Goal: Information Seeking & Learning: Find specific fact

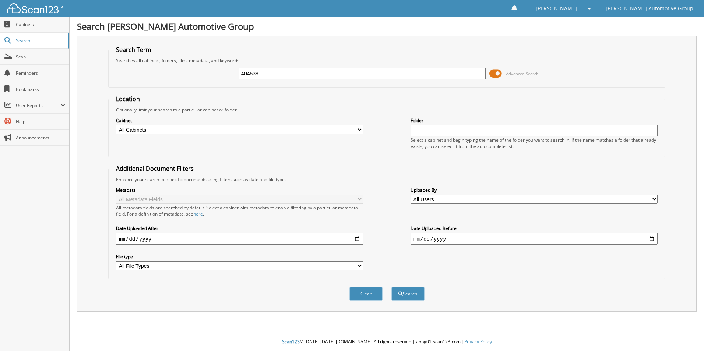
type input "404538"
click at [391, 287] on button "Search" at bounding box center [407, 294] width 33 height 14
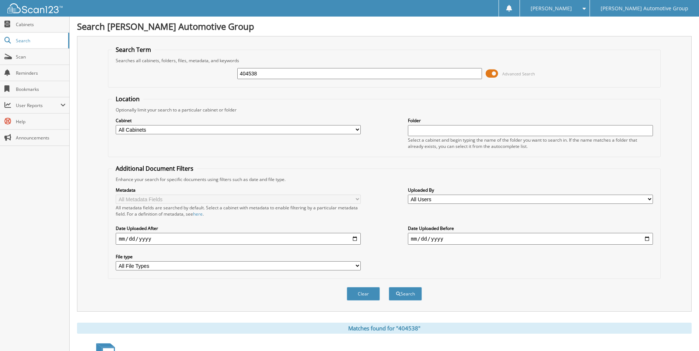
scroll to position [89, 0]
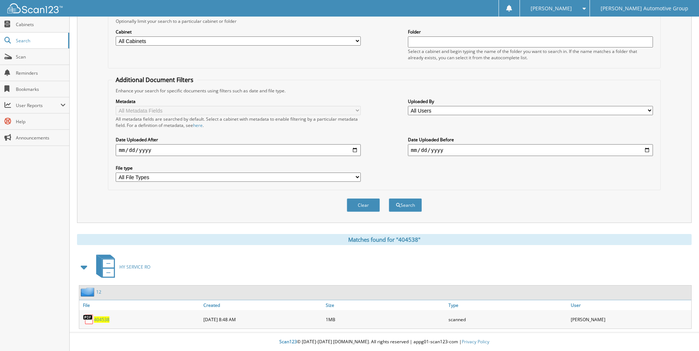
click at [104, 319] on span "404538" at bounding box center [101, 320] width 15 height 6
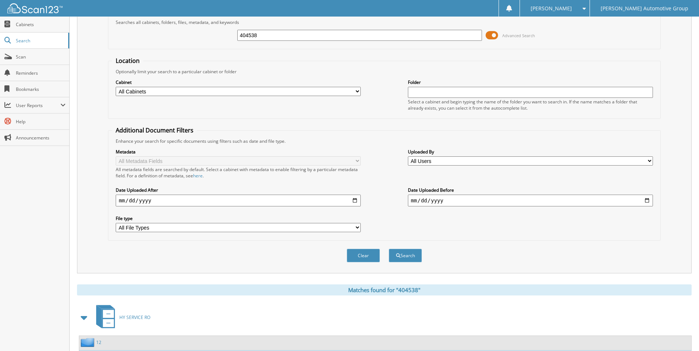
scroll to position [0, 0]
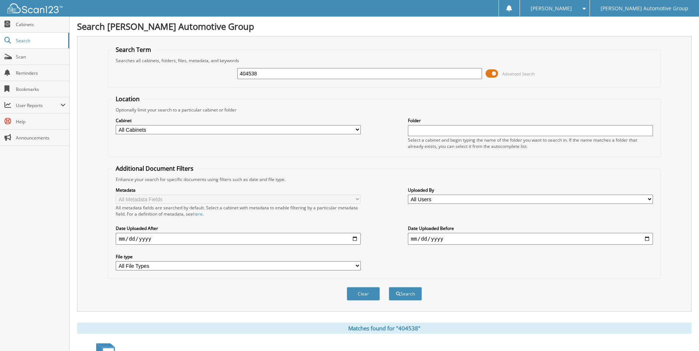
drag, startPoint x: 292, startPoint y: 76, endPoint x: 216, endPoint y: 81, distance: 76.4
click at [227, 81] on div "404538 Advanced Search" at bounding box center [384, 74] width 544 height 20
type input "403967"
click at [388, 287] on button "Search" at bounding box center [404, 294] width 33 height 14
drag, startPoint x: 274, startPoint y: 74, endPoint x: 224, endPoint y: 76, distance: 49.7
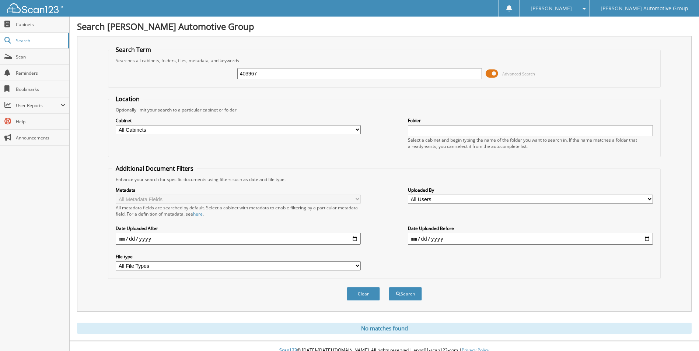
click at [224, 76] on div "403967 Advanced Search" at bounding box center [384, 74] width 544 height 20
type input "404143"
click at [388, 287] on button "Search" at bounding box center [404, 294] width 33 height 14
drag, startPoint x: 281, startPoint y: 74, endPoint x: 218, endPoint y: 77, distance: 63.4
click at [225, 77] on div "404143 Advanced Search" at bounding box center [384, 74] width 544 height 20
